Goal: Information Seeking & Learning: Learn about a topic

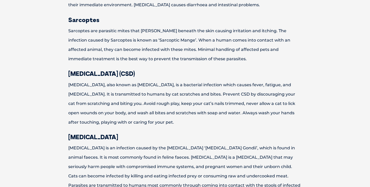
scroll to position [449, 0]
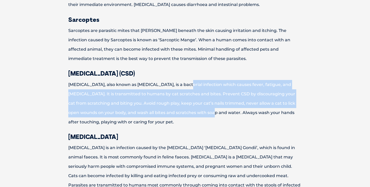
drag, startPoint x: 182, startPoint y: 85, endPoint x: 185, endPoint y: 112, distance: 26.5
click at [185, 112] on p "[MEDICAL_DATA], also known as [MEDICAL_DATA], is a bacterial infection which ca…" at bounding box center [185, 103] width 270 height 47
drag, startPoint x: 185, startPoint y: 112, endPoint x: 187, endPoint y: 83, distance: 28.4
click at [187, 83] on p "[MEDICAL_DATA], also known as [MEDICAL_DATA], is a bacterial infection which ca…" at bounding box center [185, 103] width 270 height 47
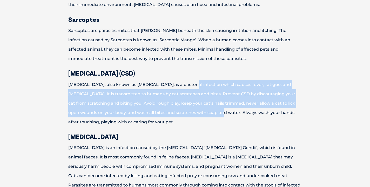
click at [187, 83] on p "[MEDICAL_DATA], also known as [MEDICAL_DATA], is a bacterial infection which ca…" at bounding box center [185, 103] width 270 height 47
drag, startPoint x: 187, startPoint y: 83, endPoint x: 190, endPoint y: 111, distance: 27.7
click at [190, 111] on p "[MEDICAL_DATA], also known as [MEDICAL_DATA], is a bacterial infection which ca…" at bounding box center [185, 103] width 270 height 47
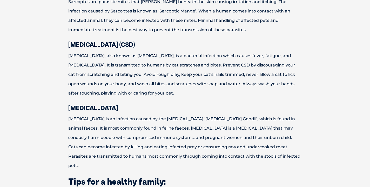
scroll to position [484, 0]
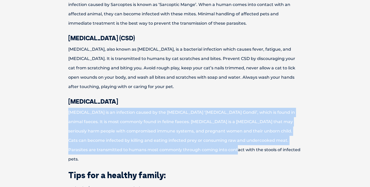
drag, startPoint x: 182, startPoint y: 105, endPoint x: 191, endPoint y: 154, distance: 49.4
click at [191, 154] on div "What are [MEDICAL_DATA]? [MEDICAL_DATA] or ‘Zoonoses’ are animal diseases that …" at bounding box center [185, 114] width 280 height 885
click at [191, 154] on p "[MEDICAL_DATA] is an infection caused by the [MEDICAL_DATA] ‘[MEDICAL_DATA] Gon…" at bounding box center [185, 136] width 270 height 56
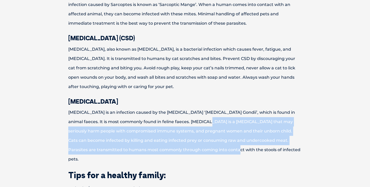
drag, startPoint x: 191, startPoint y: 154, endPoint x: 194, endPoint y: 120, distance: 33.6
click at [194, 120] on p "[MEDICAL_DATA] is an infection caused by the [MEDICAL_DATA] ‘[MEDICAL_DATA] Gon…" at bounding box center [185, 136] width 270 height 56
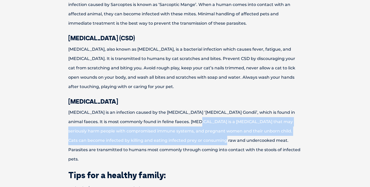
drag, startPoint x: 184, startPoint y: 118, endPoint x: 185, endPoint y: 143, distance: 24.7
click at [185, 143] on p "[MEDICAL_DATA] is an infection caused by the [MEDICAL_DATA] ‘[MEDICAL_DATA] Gon…" at bounding box center [185, 136] width 270 height 56
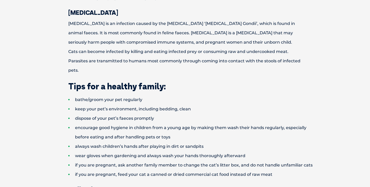
scroll to position [578, 0]
